Goal: Task Accomplishment & Management: Manage account settings

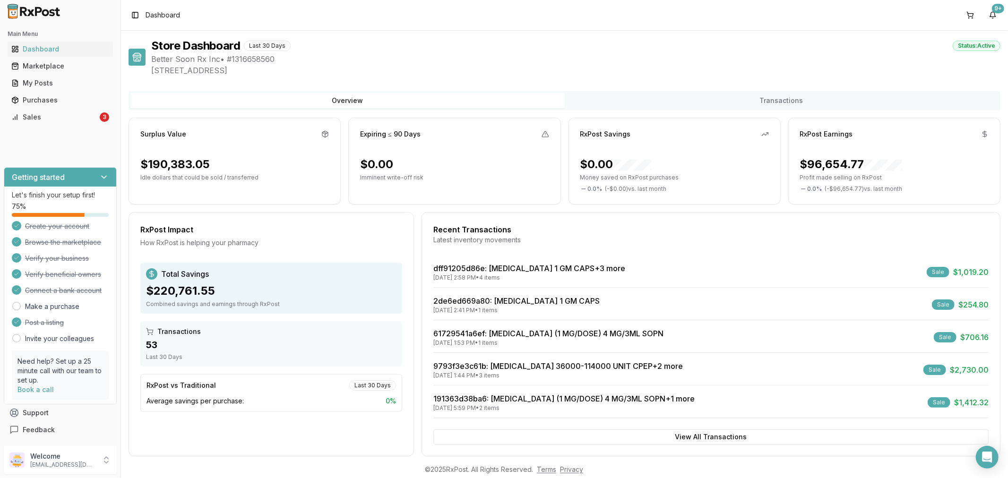
click at [39, 113] on div "Sales" at bounding box center [54, 117] width 87 height 9
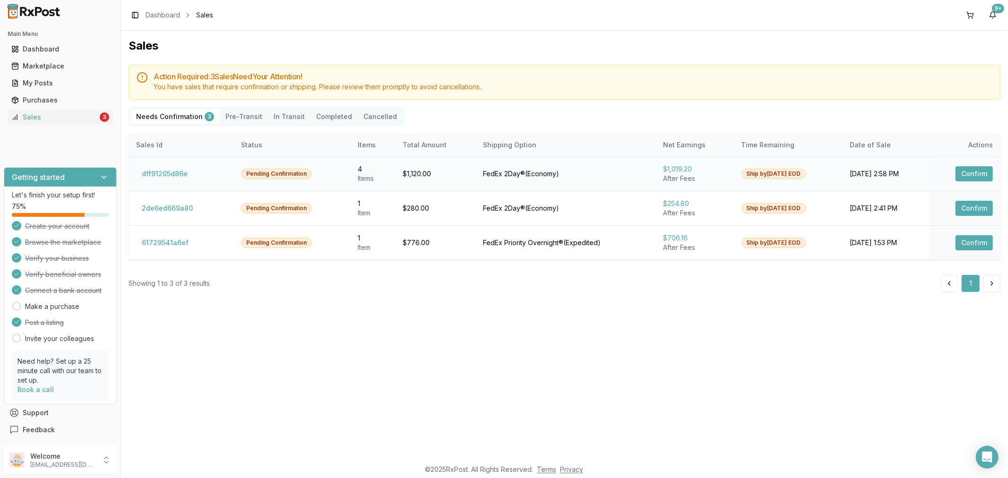
click at [976, 173] on button "Confirm" at bounding box center [974, 173] width 37 height 15
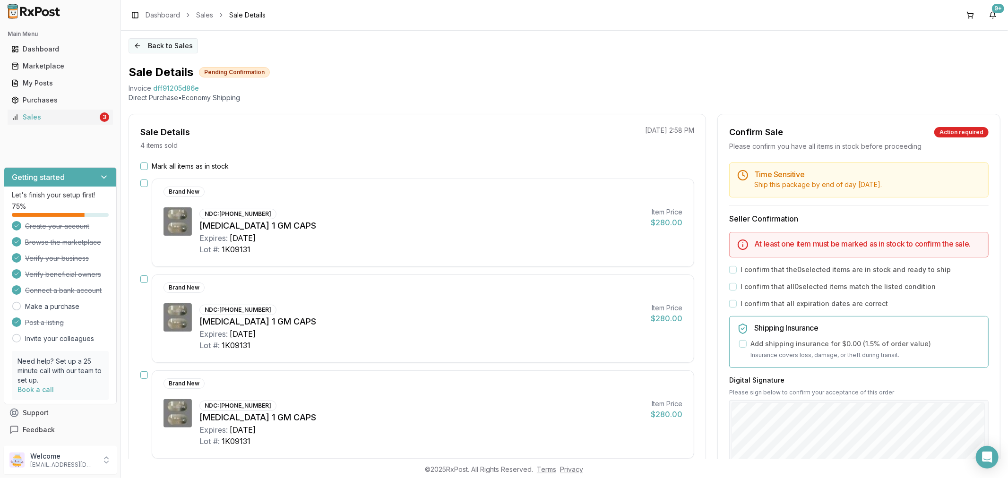
click at [136, 48] on button "Back to Sales" at bounding box center [163, 45] width 69 height 15
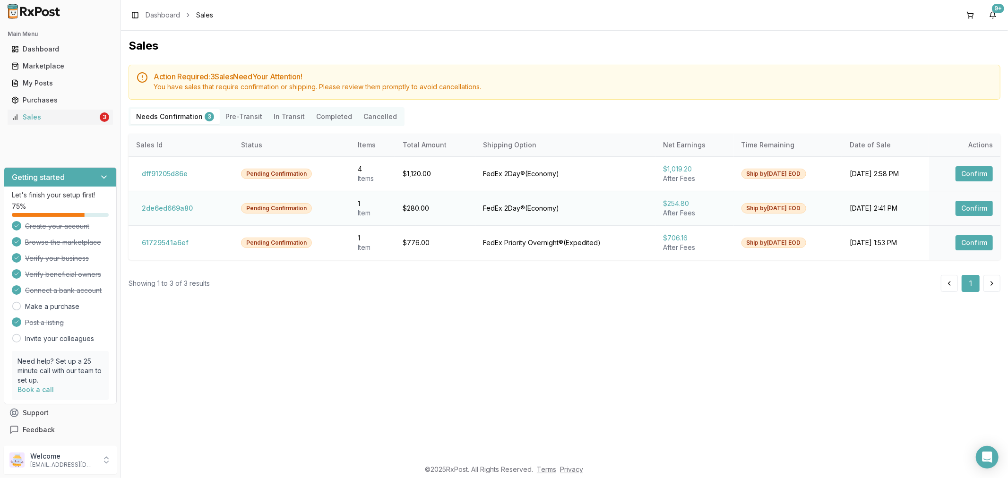
click at [970, 208] on button "Confirm" at bounding box center [974, 208] width 37 height 15
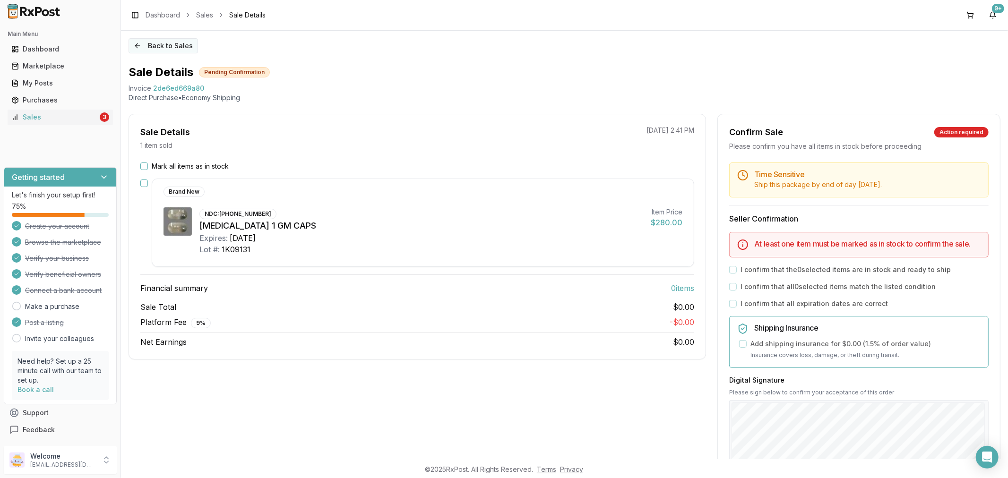
click at [138, 50] on button "Back to Sales" at bounding box center [163, 45] width 69 height 15
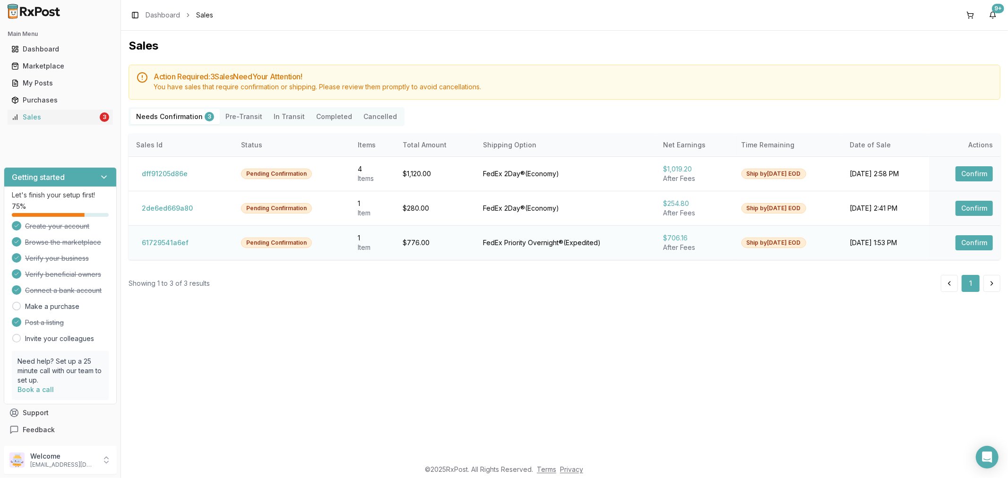
click at [980, 238] on button "Confirm" at bounding box center [974, 242] width 37 height 15
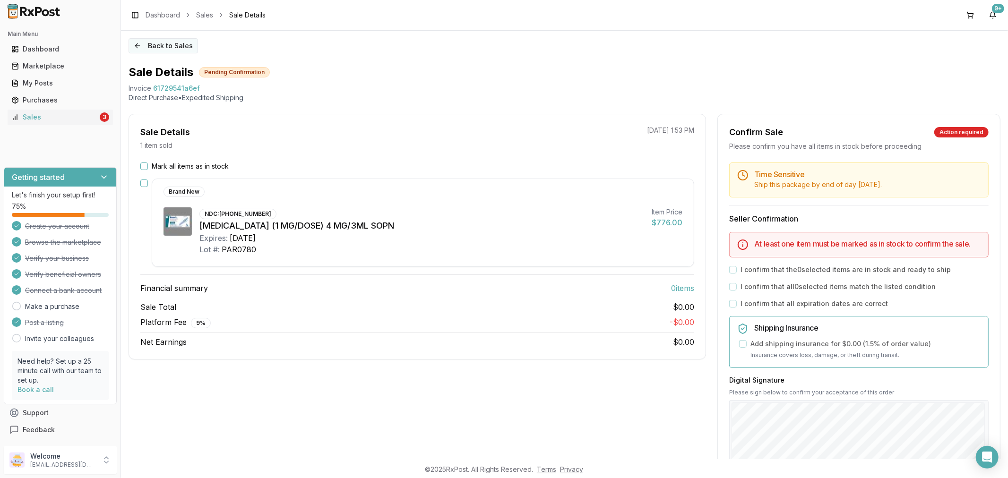
click at [135, 48] on button "Back to Sales" at bounding box center [163, 45] width 69 height 15
